Goal: Navigation & Orientation: Find specific page/section

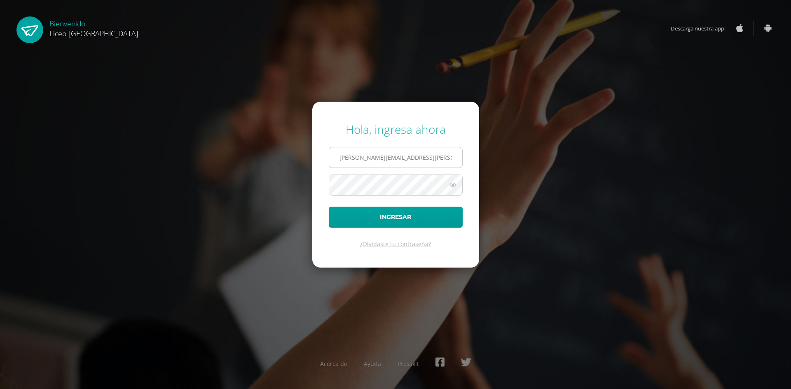
drag, startPoint x: 379, startPoint y: 156, endPoint x: 348, endPoint y: 159, distance: 30.7
click at [348, 159] on input "[PERSON_NAME][EMAIL_ADDRESS][PERSON_NAME][DOMAIN_NAME]" at bounding box center [395, 157] width 133 height 20
type input "[PERSON_NAME][EMAIL_ADDRESS][PERSON_NAME][DOMAIN_NAME]"
click at [409, 219] on button "Ingresar" at bounding box center [396, 217] width 134 height 21
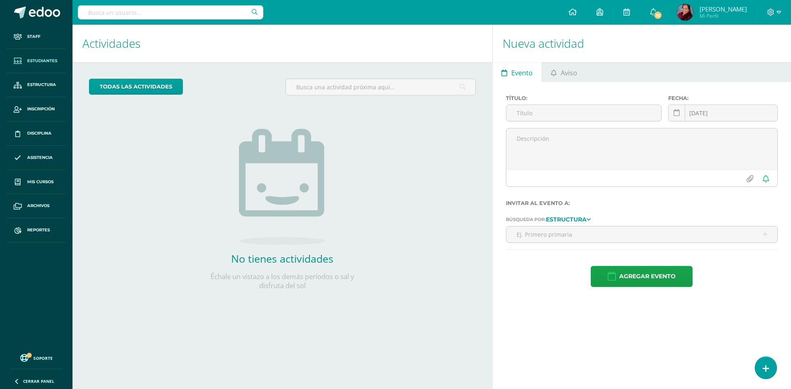
click at [49, 54] on link "Estudiantes" at bounding box center [36, 61] width 59 height 24
click at [53, 63] on span "Estudiantes" at bounding box center [42, 61] width 30 height 7
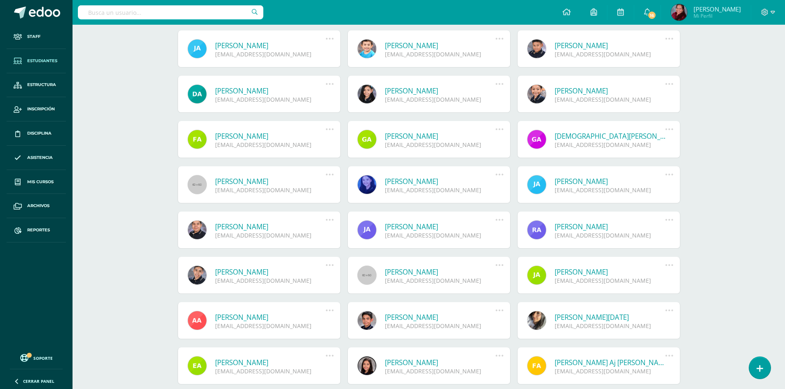
scroll to position [168, 0]
